Goal: Navigation & Orientation: Find specific page/section

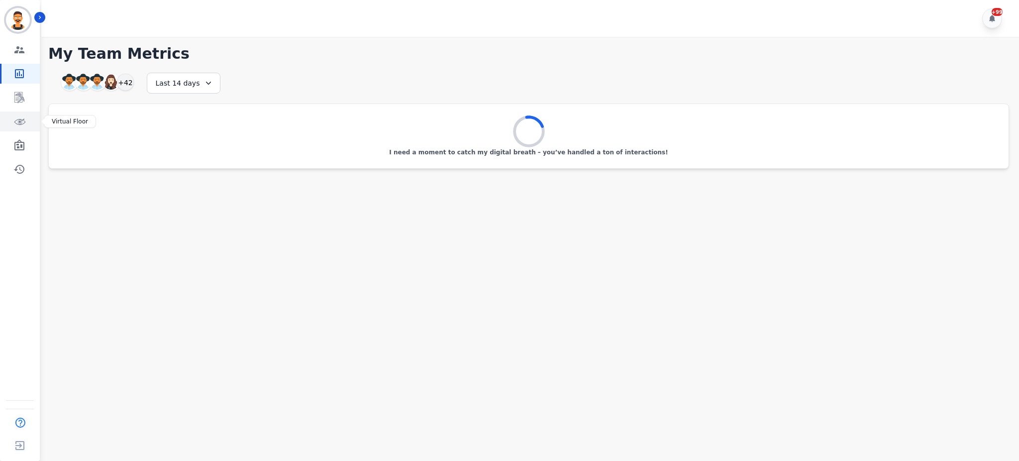
click at [13, 122] on icon "Sidebar" at bounding box center [19, 121] width 12 height 12
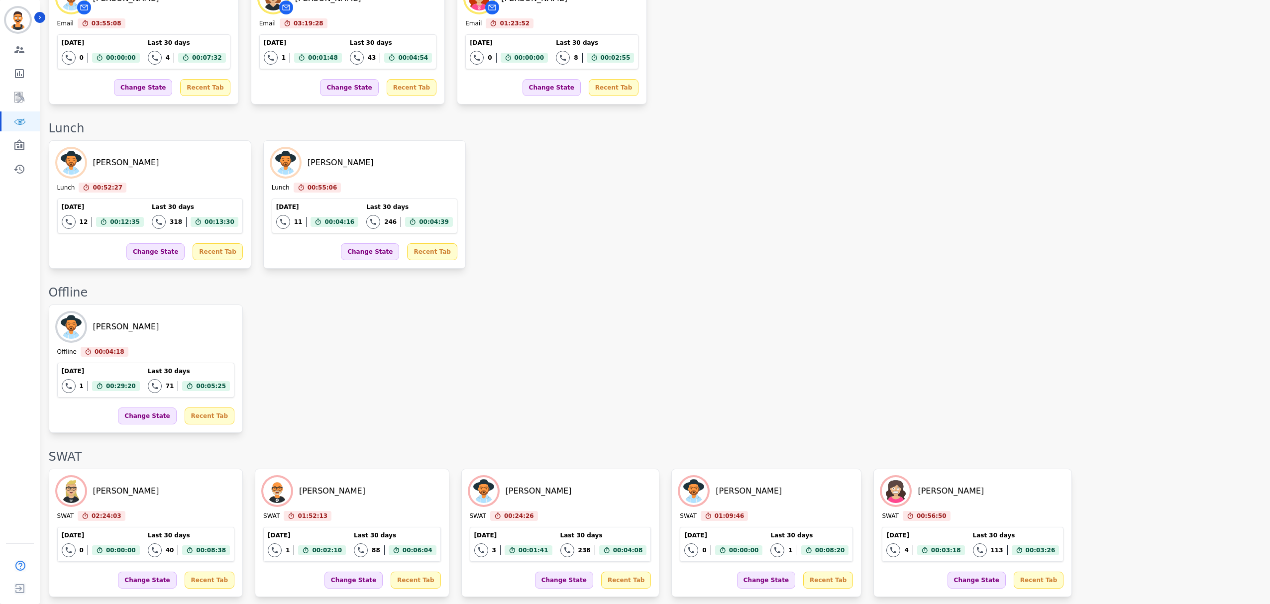
scroll to position [1517, 0]
click at [22, 148] on icon "Sidebar" at bounding box center [19, 145] width 12 height 12
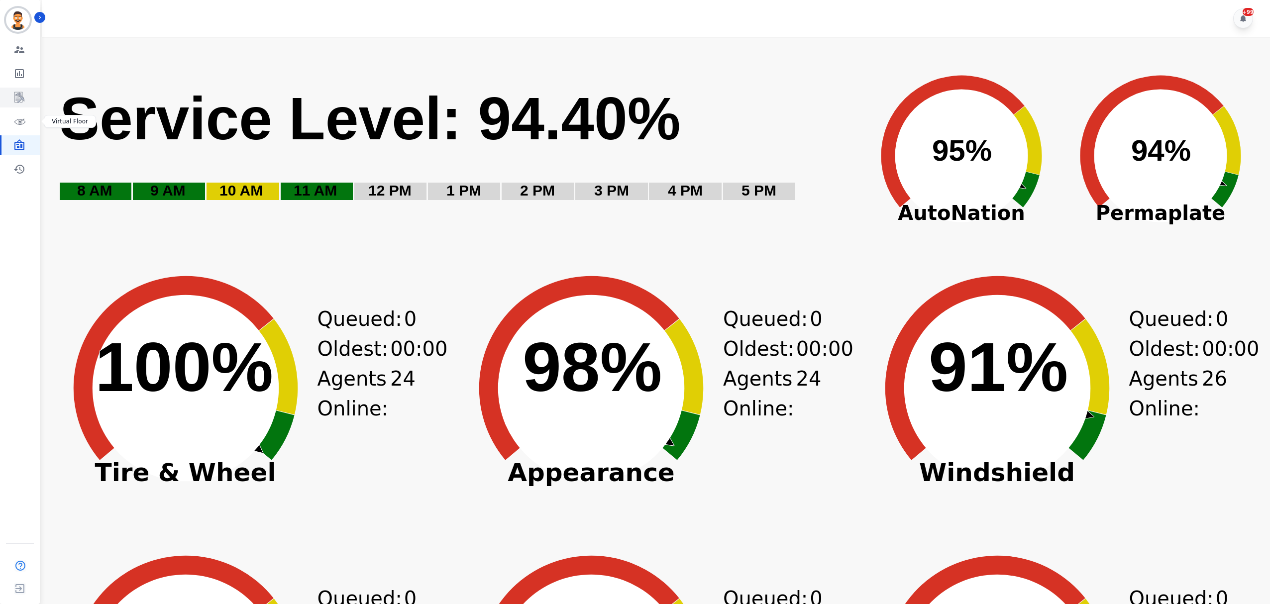
click at [26, 105] on link "Sidebar" at bounding box center [20, 98] width 38 height 20
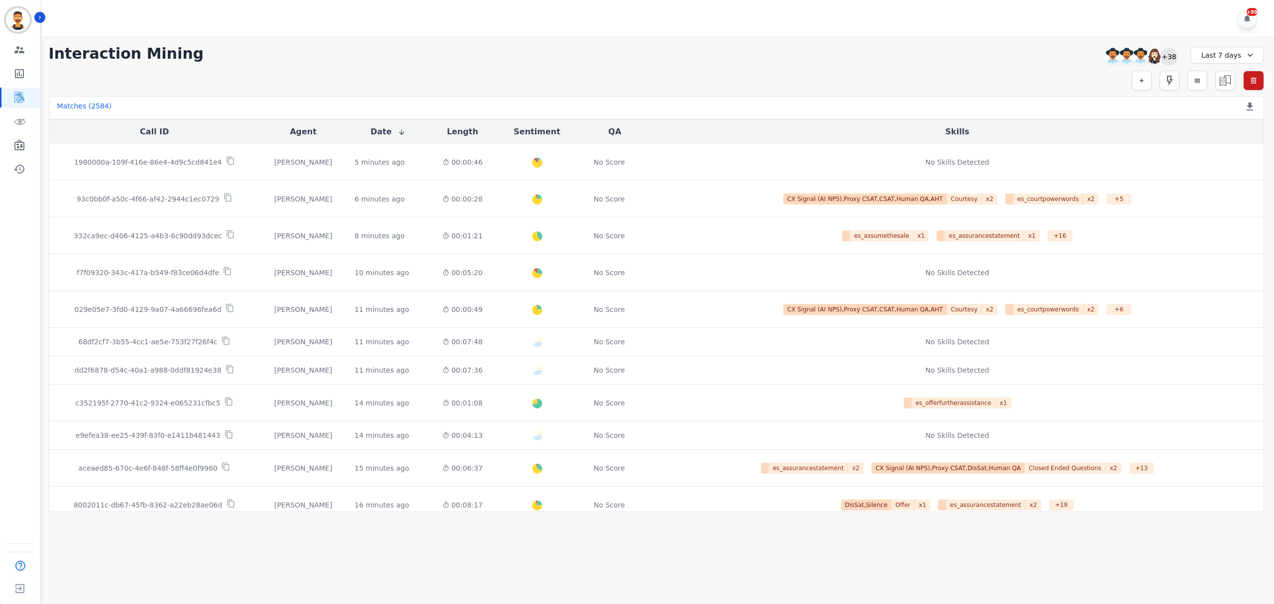
click at [1019, 56] on div "+38" at bounding box center [1168, 56] width 17 height 17
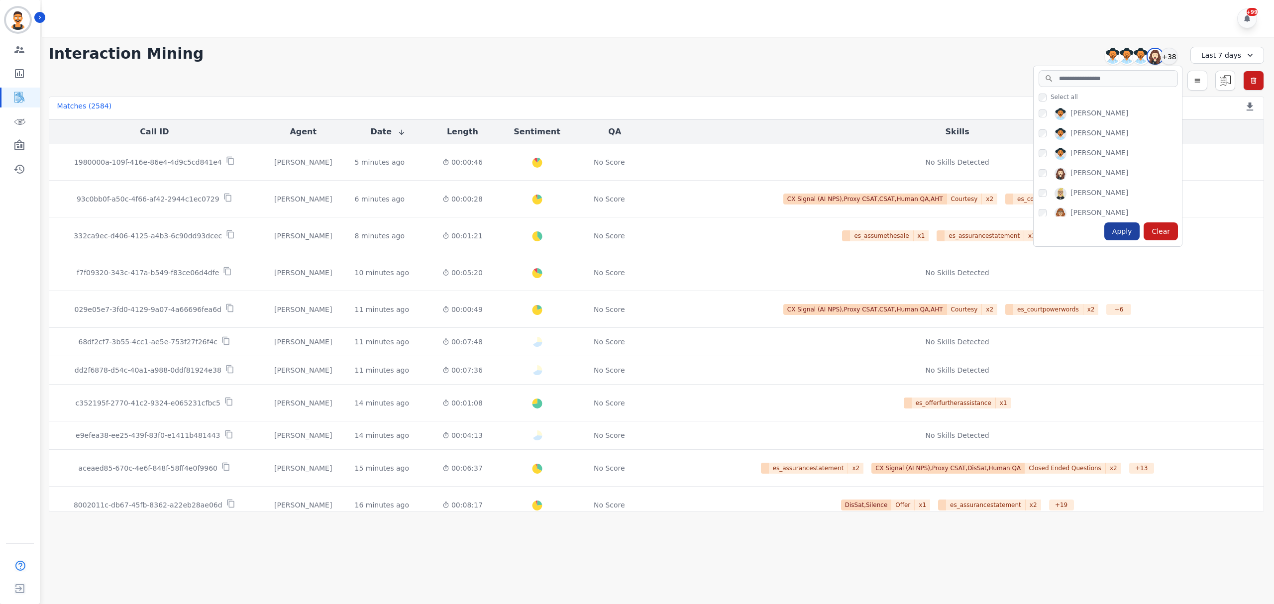
click at [1019, 233] on div "Apply" at bounding box center [1122, 231] width 36 height 18
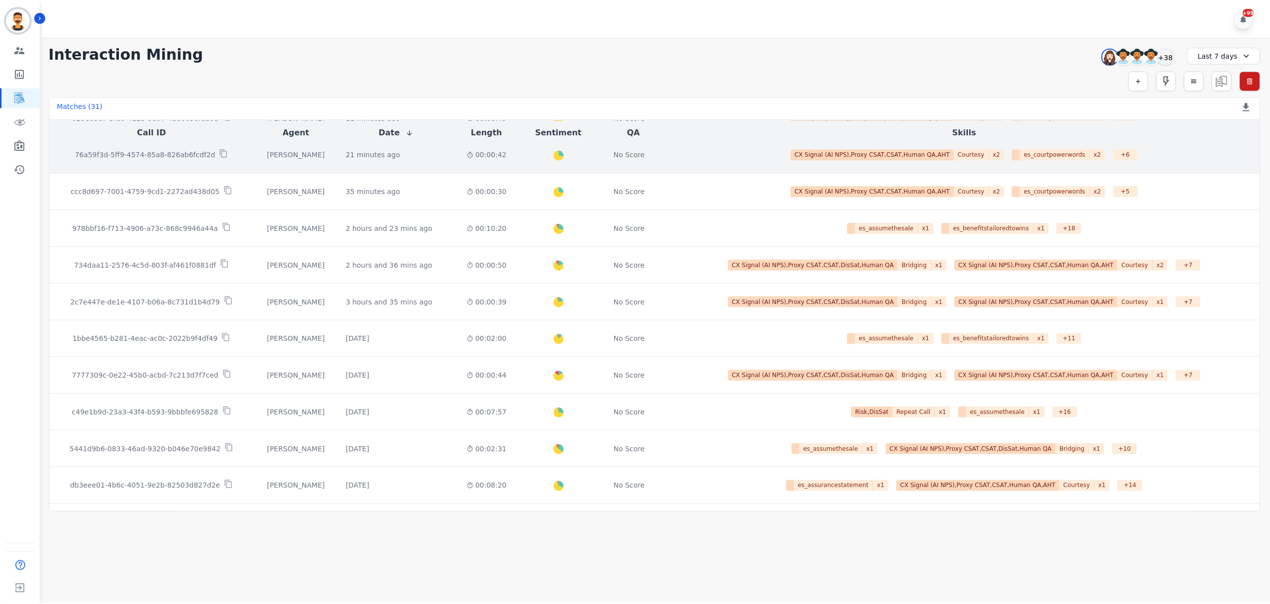
scroll to position [66, 0]
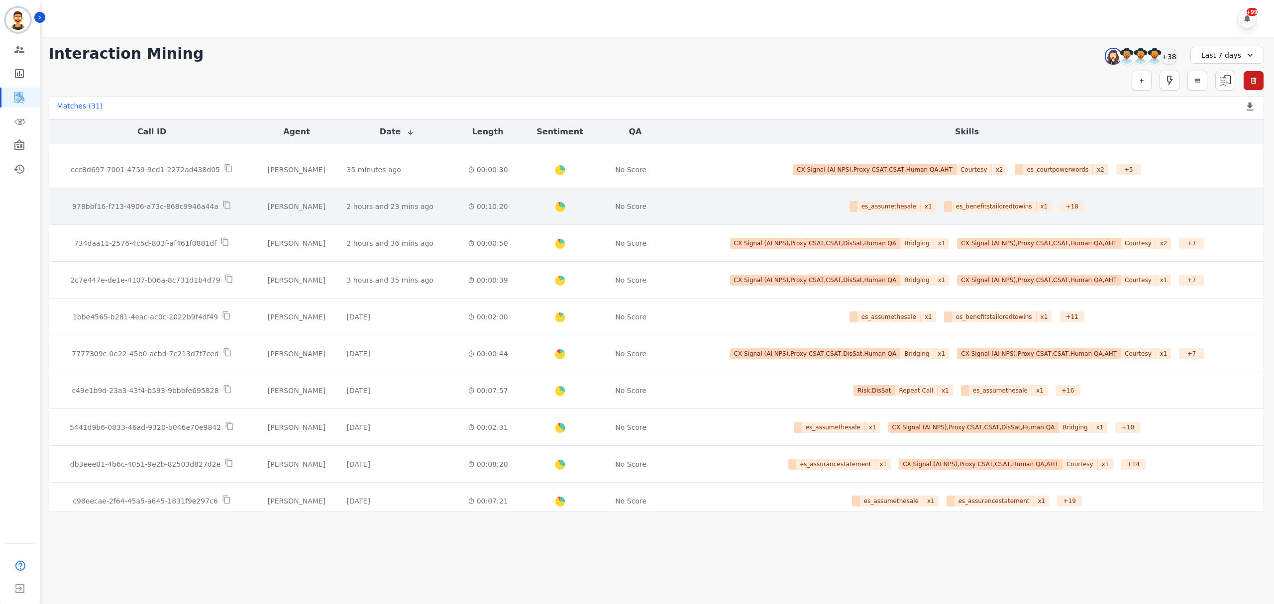
click at [152, 209] on p "978bbf16-f713-4906-a73c-868c9946a44a" at bounding box center [145, 207] width 146 height 10
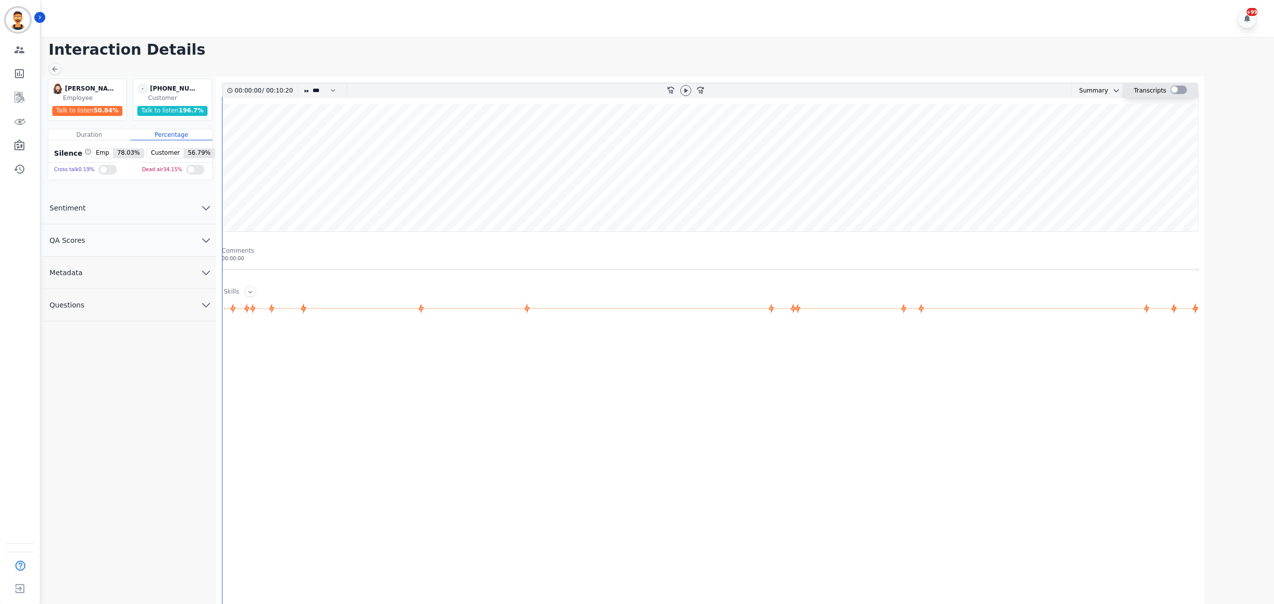
click at [1019, 93] on div at bounding box center [1178, 90] width 16 height 8
